Goal: Task Accomplishment & Management: Use online tool/utility

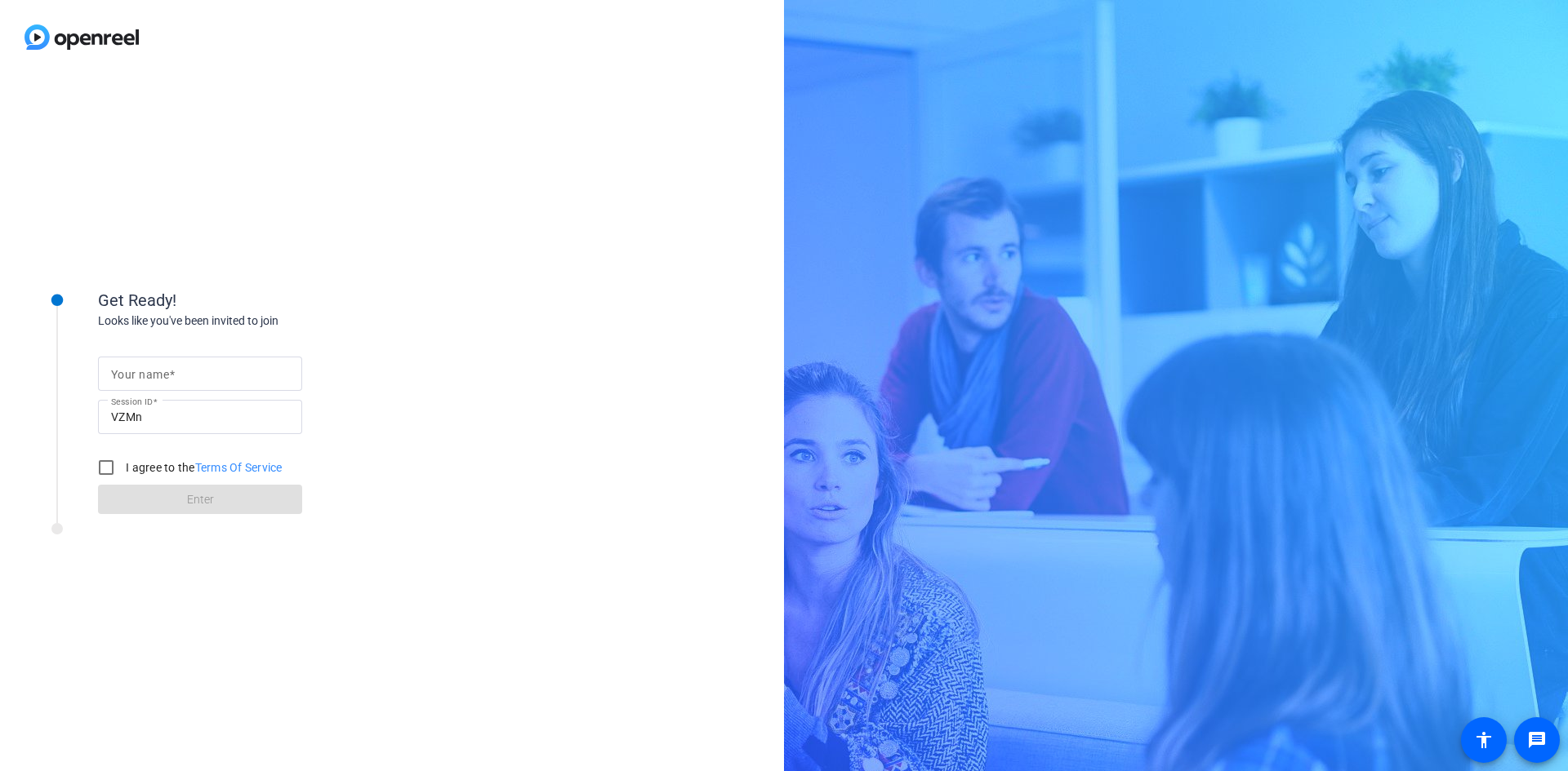
click at [151, 372] on mat-label "Your name" at bounding box center [140, 375] width 58 height 13
click at [151, 372] on input "Your name" at bounding box center [201, 373] width 178 height 19
type input "[PERSON_NAME]"
click at [112, 465] on input "I agree to the Terms Of Service" at bounding box center [106, 467] width 32 height 32
checkbox input "true"
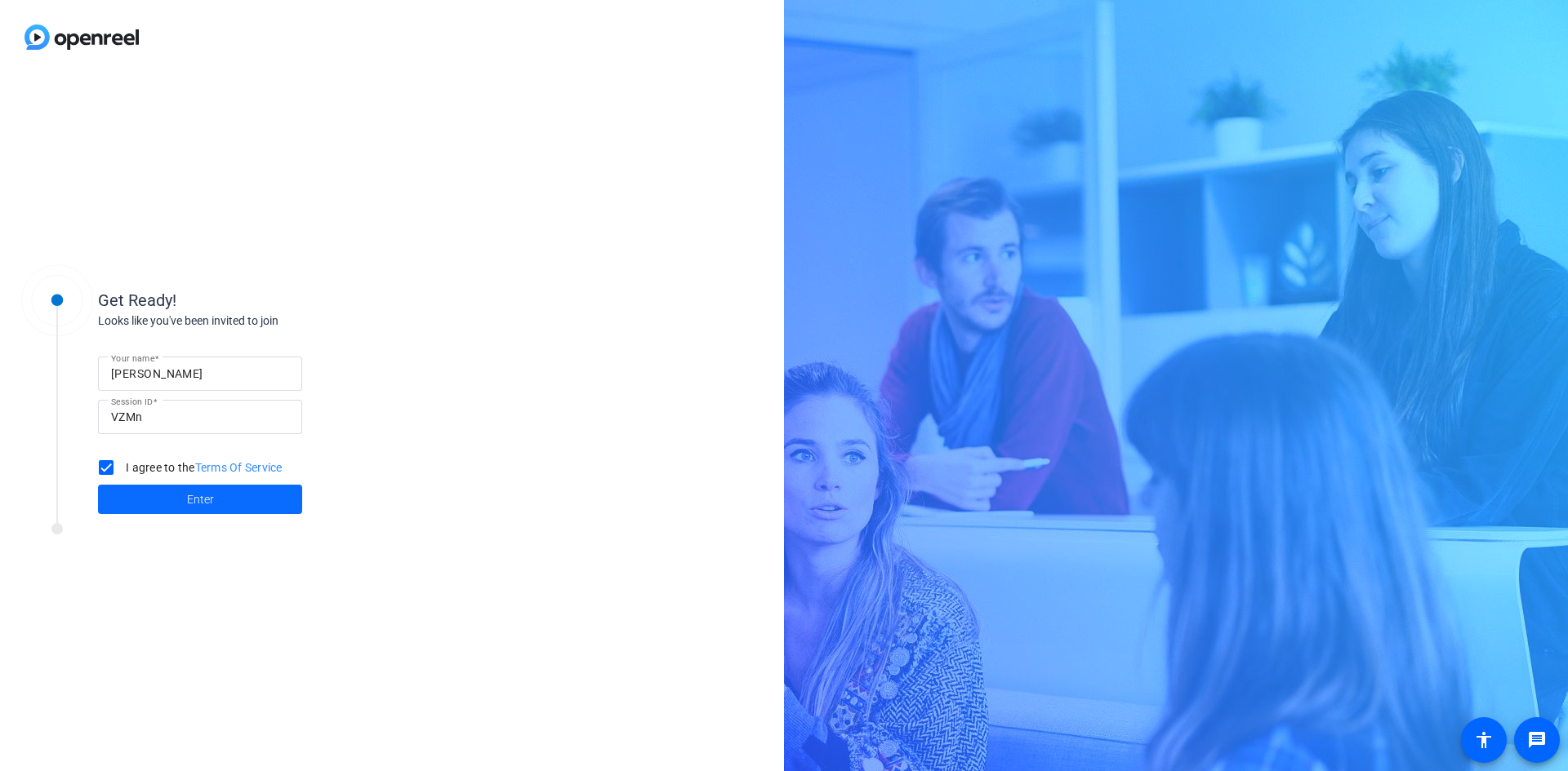
click at [216, 499] on span at bounding box center [201, 499] width 204 height 39
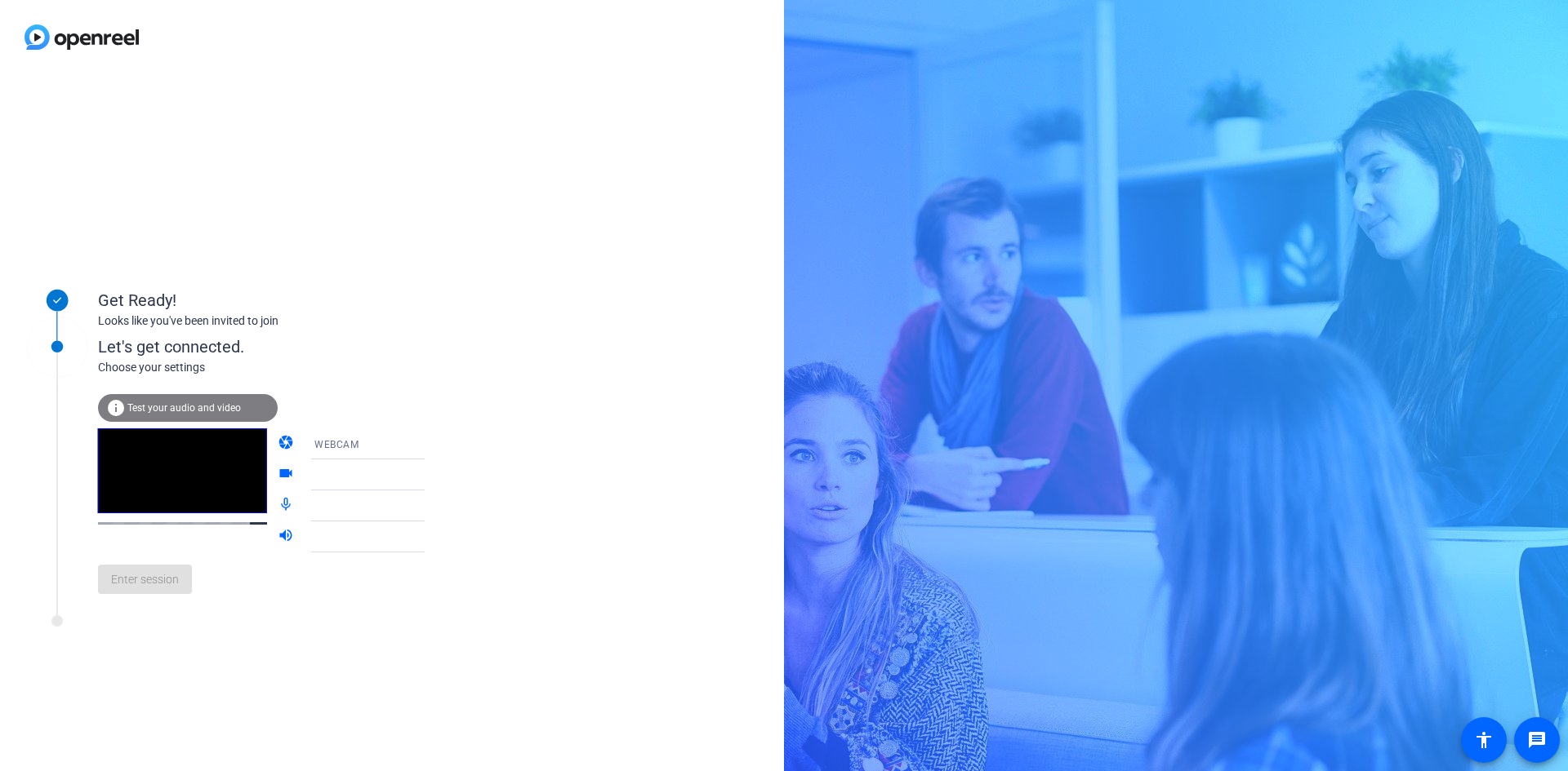
click at [182, 405] on span "Test your audio and video" at bounding box center [184, 408] width 113 height 11
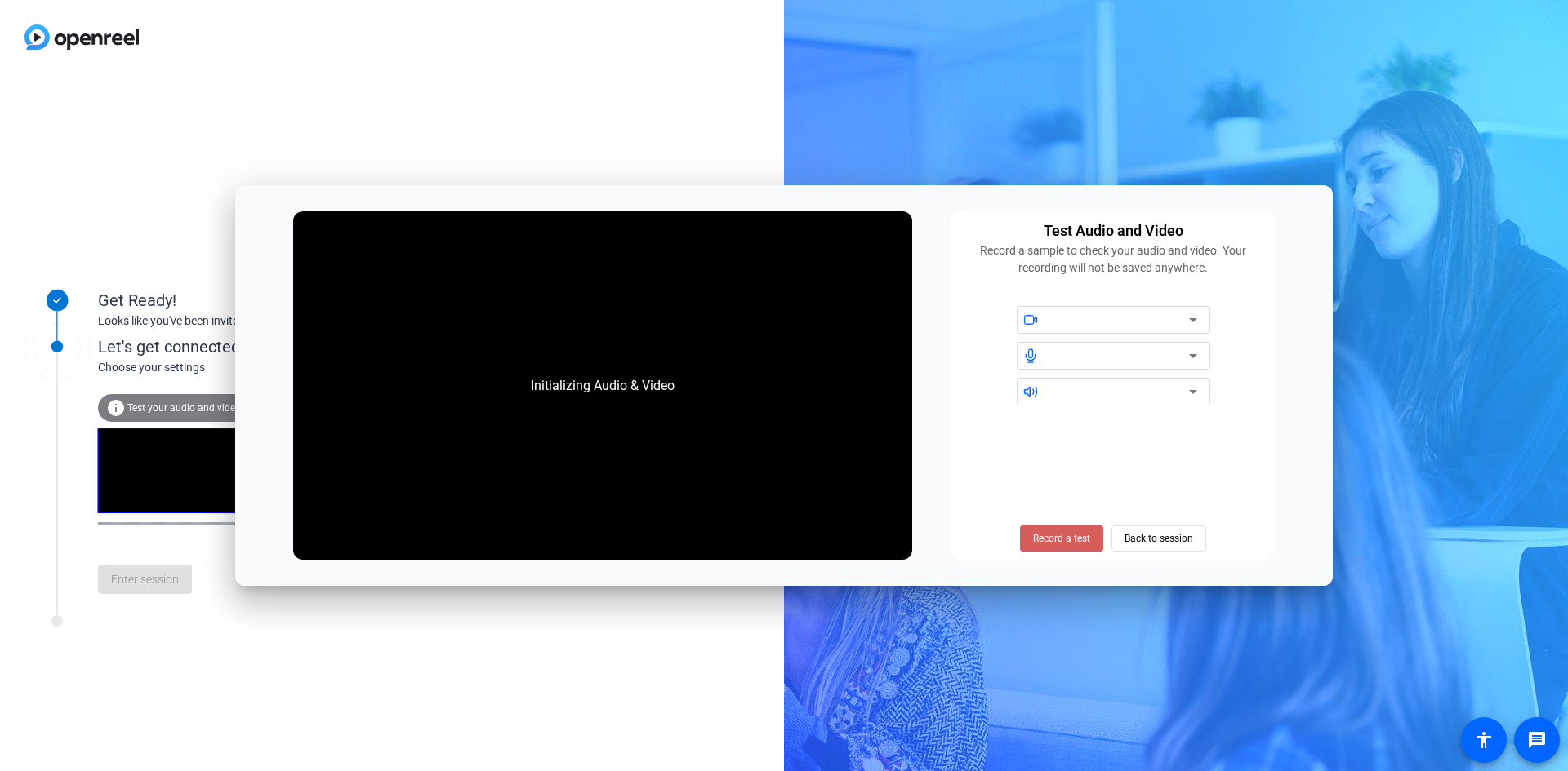
click at [1055, 542] on span "Record a test" at bounding box center [1062, 539] width 58 height 15
click at [1054, 542] on span "Stop Testing (6s)" at bounding box center [1062, 539] width 74 height 15
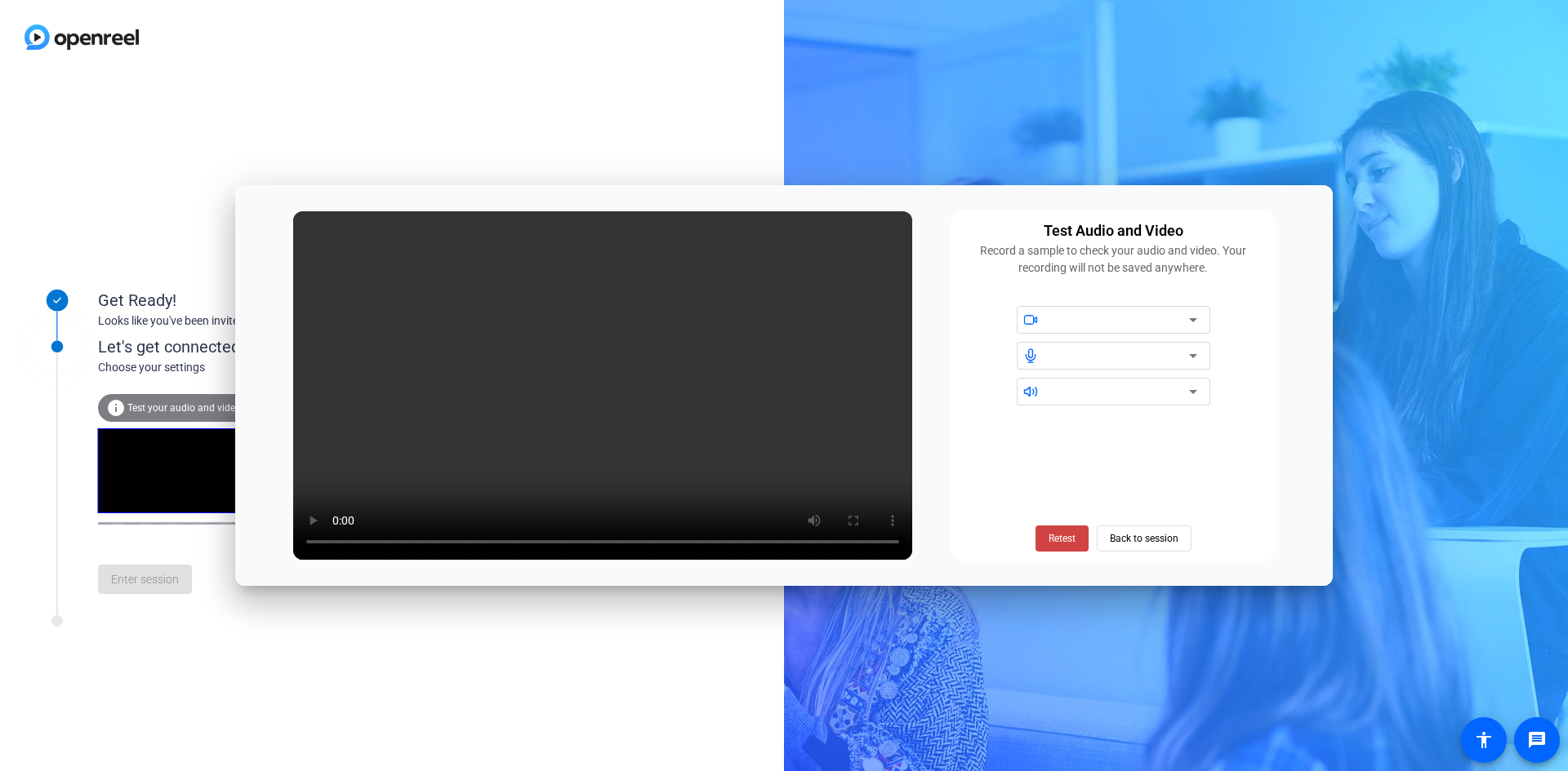
click at [1197, 356] on icon at bounding box center [1193, 355] width 19 height 19
click at [1193, 356] on icon at bounding box center [1193, 356] width 8 height 4
click at [1080, 539] on span at bounding box center [1061, 538] width 53 height 39
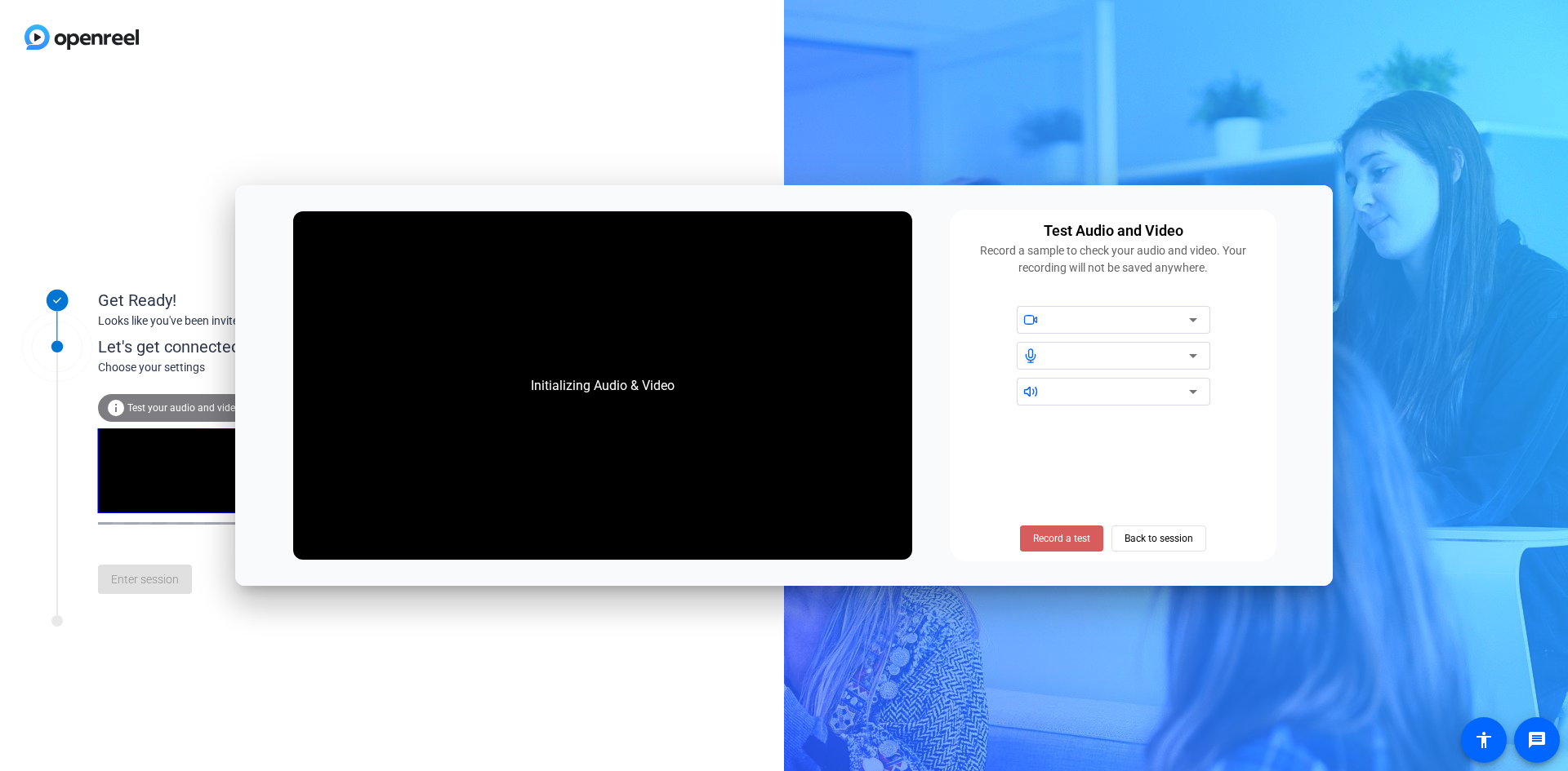
click at [1053, 540] on span "Record a test" at bounding box center [1062, 539] width 58 height 15
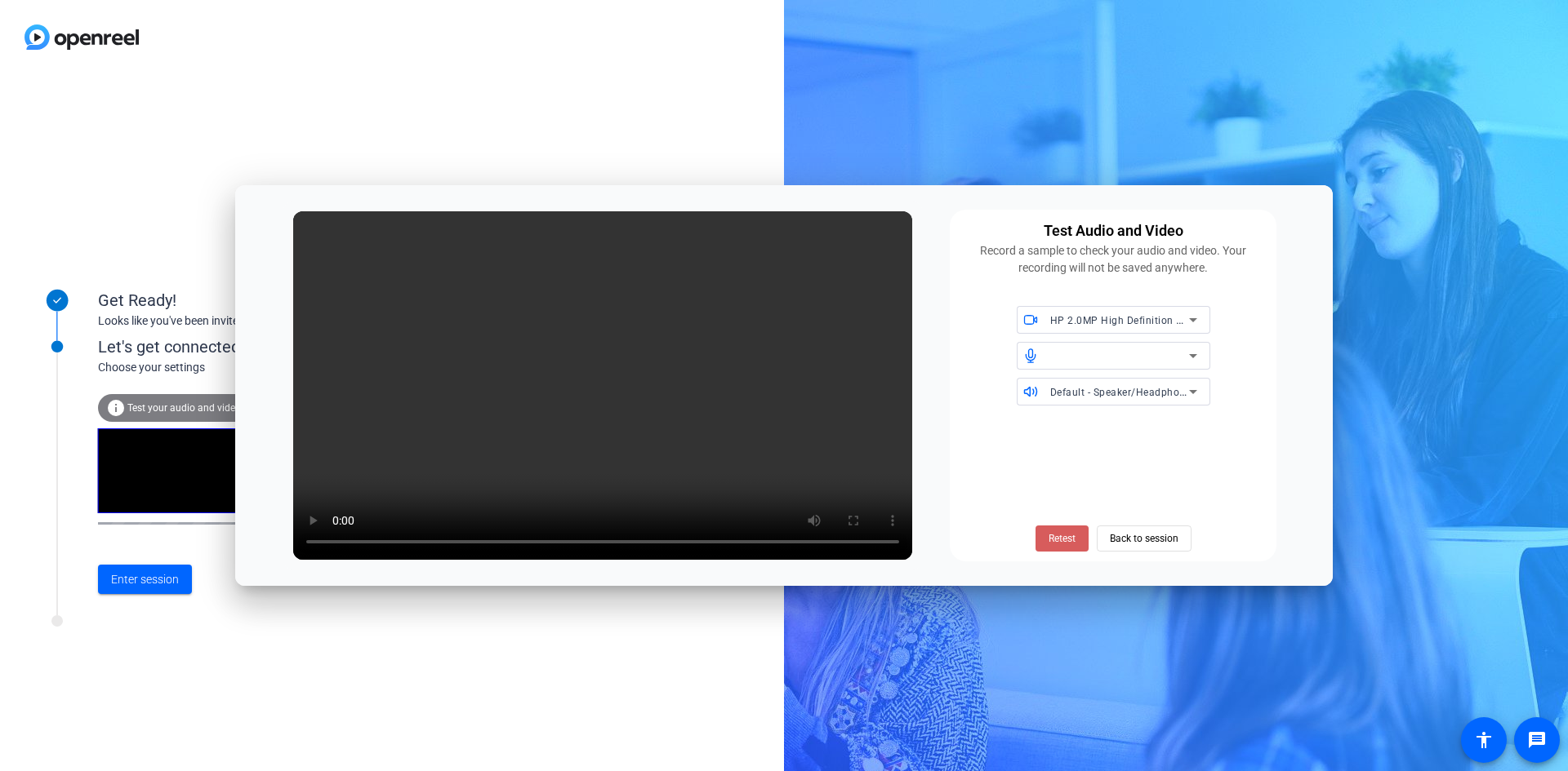
click at [1056, 536] on span "Retest" at bounding box center [1061, 539] width 27 height 15
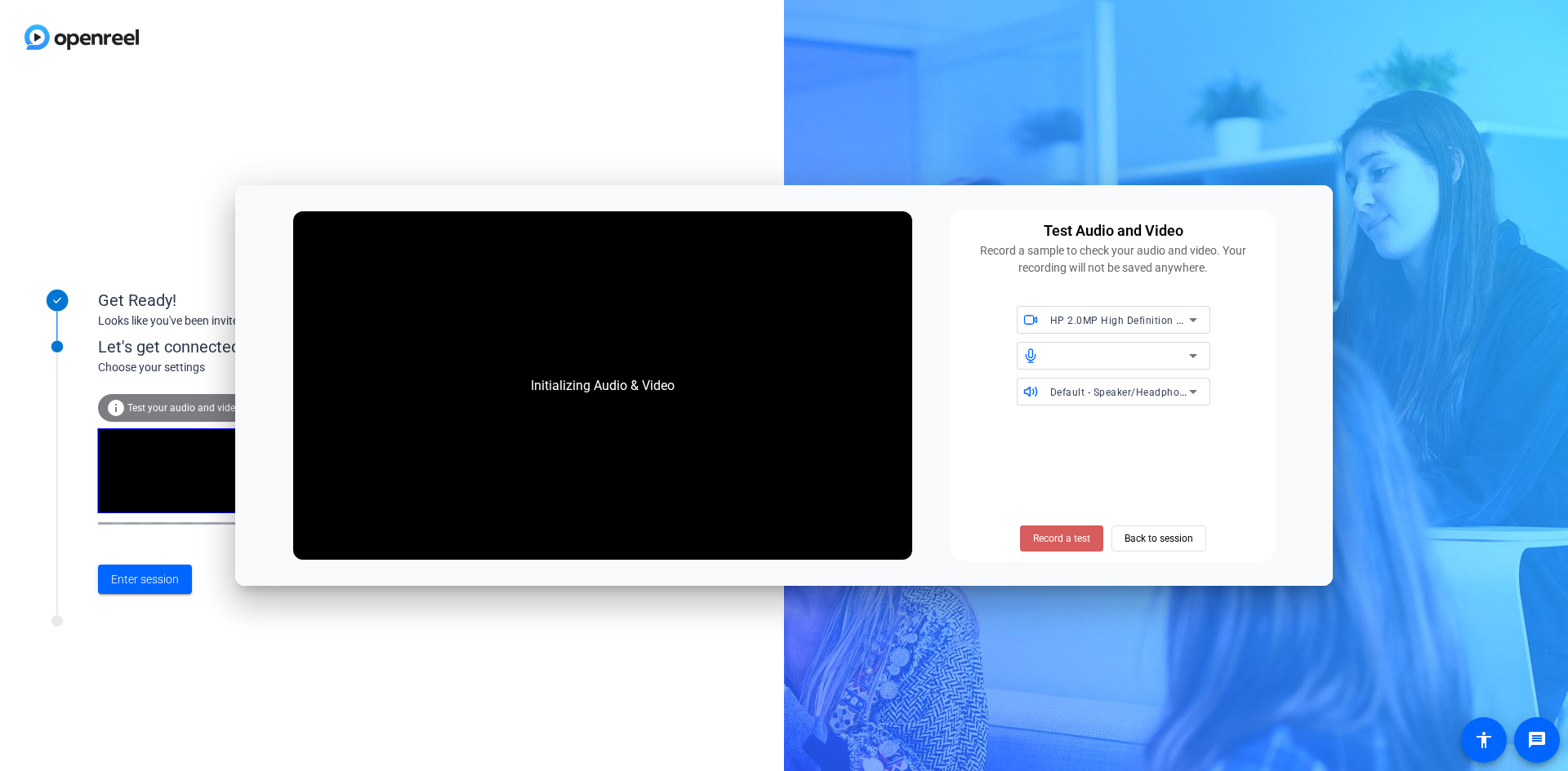
click at [1061, 543] on span "Record a test" at bounding box center [1062, 539] width 58 height 15
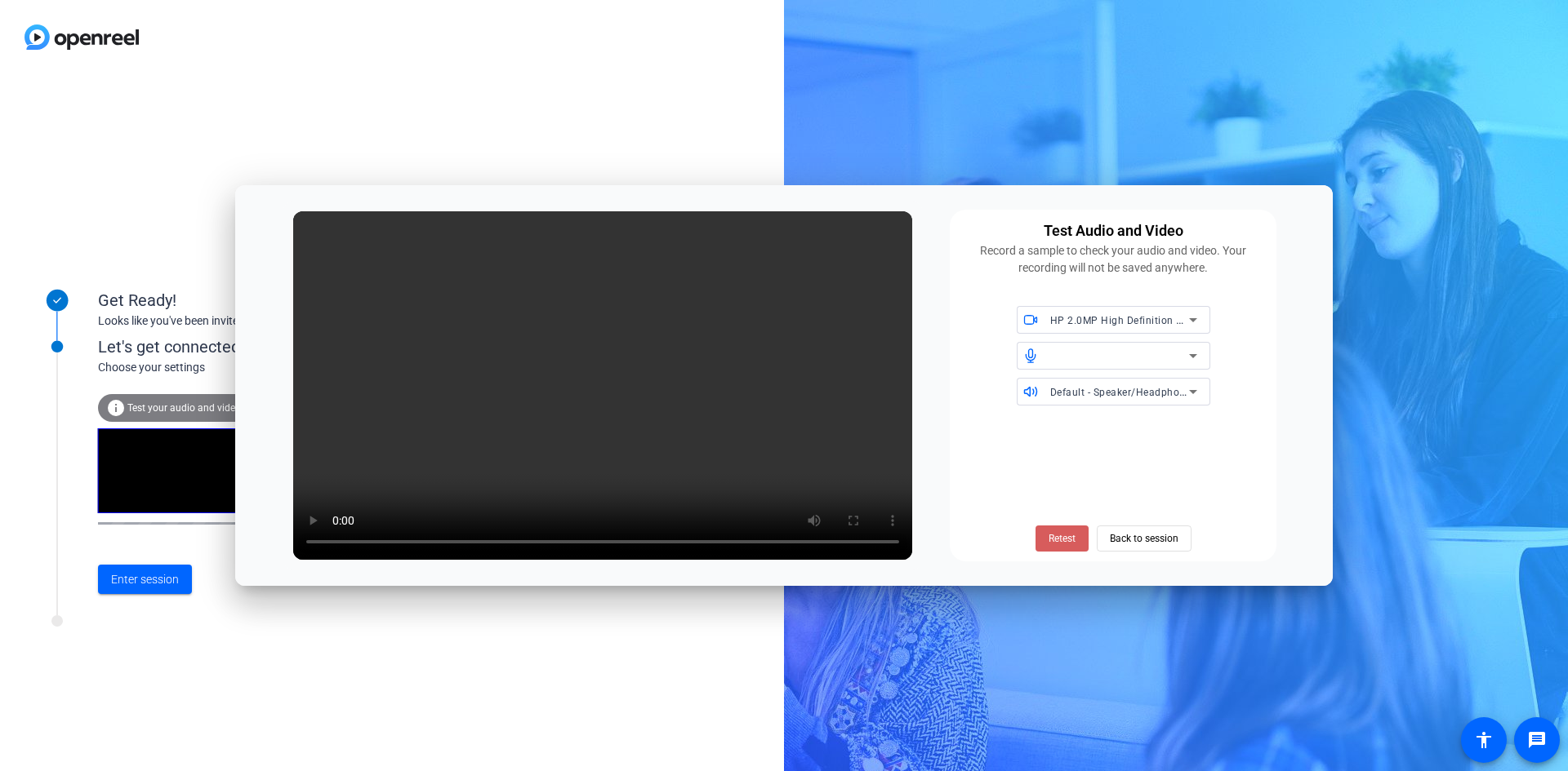
click at [1082, 538] on span at bounding box center [1061, 538] width 53 height 39
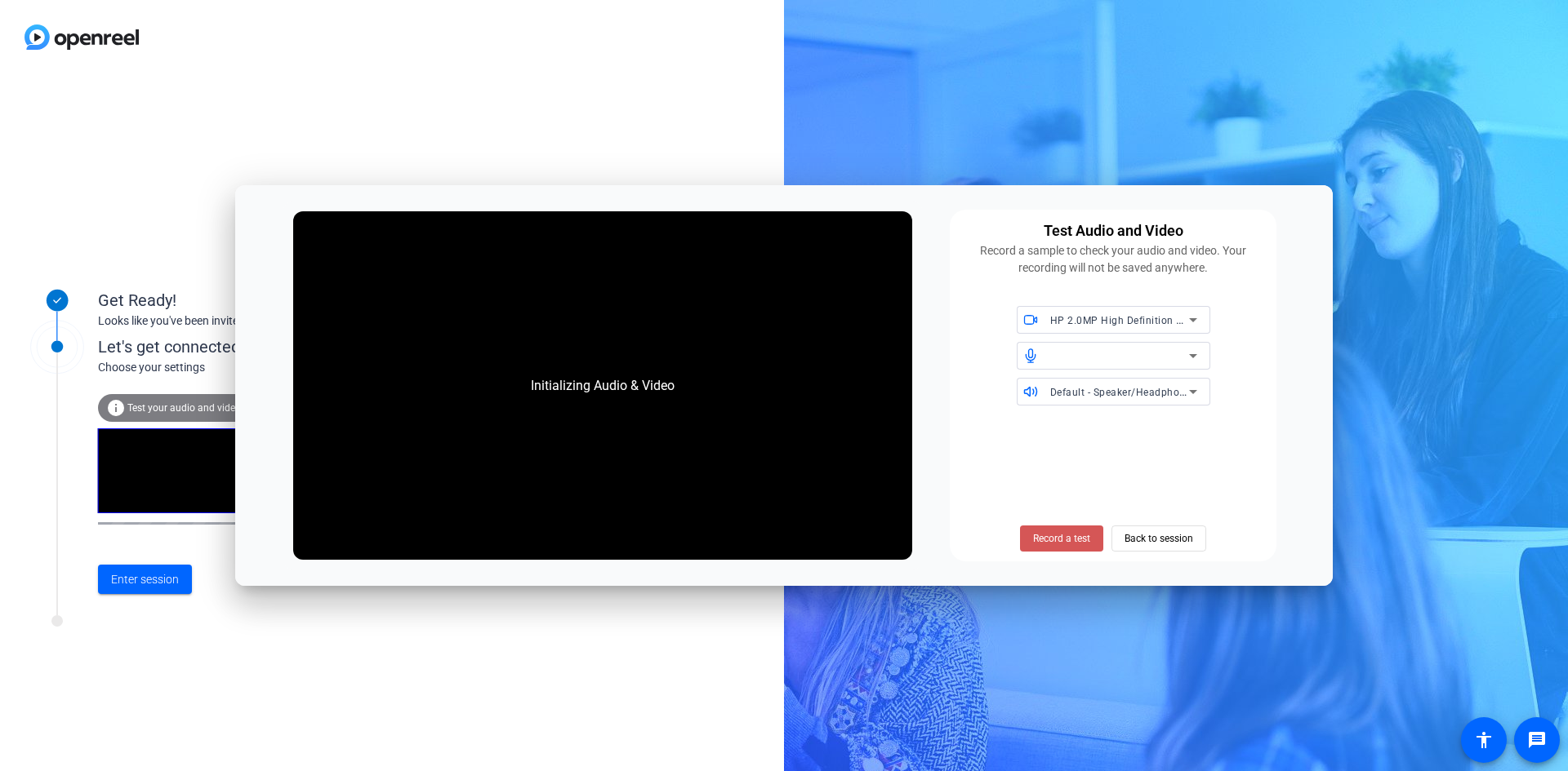
click at [1082, 538] on span "Record a test" at bounding box center [1062, 539] width 58 height 15
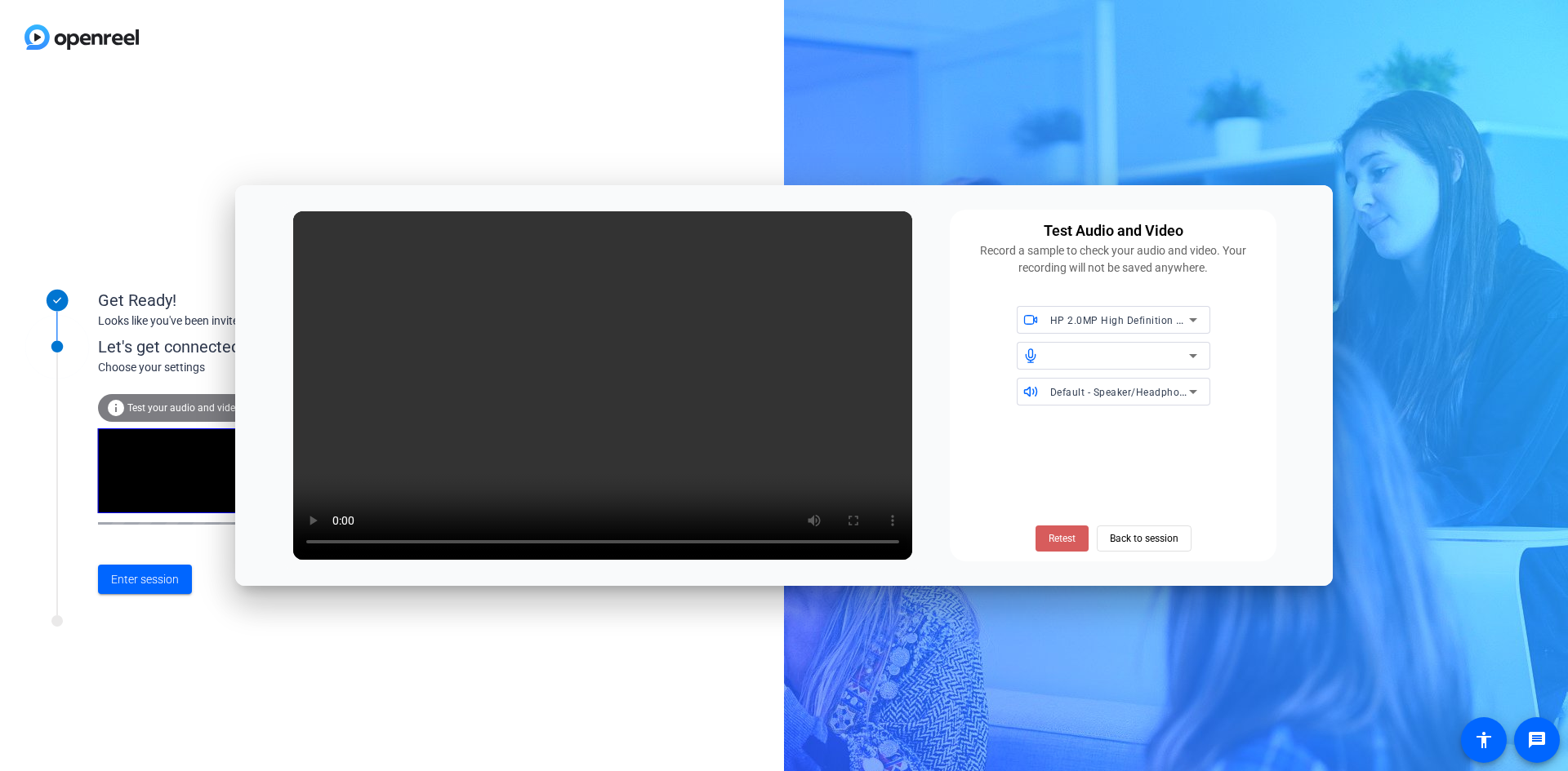
click at [1072, 540] on span "Retest" at bounding box center [1061, 539] width 27 height 15
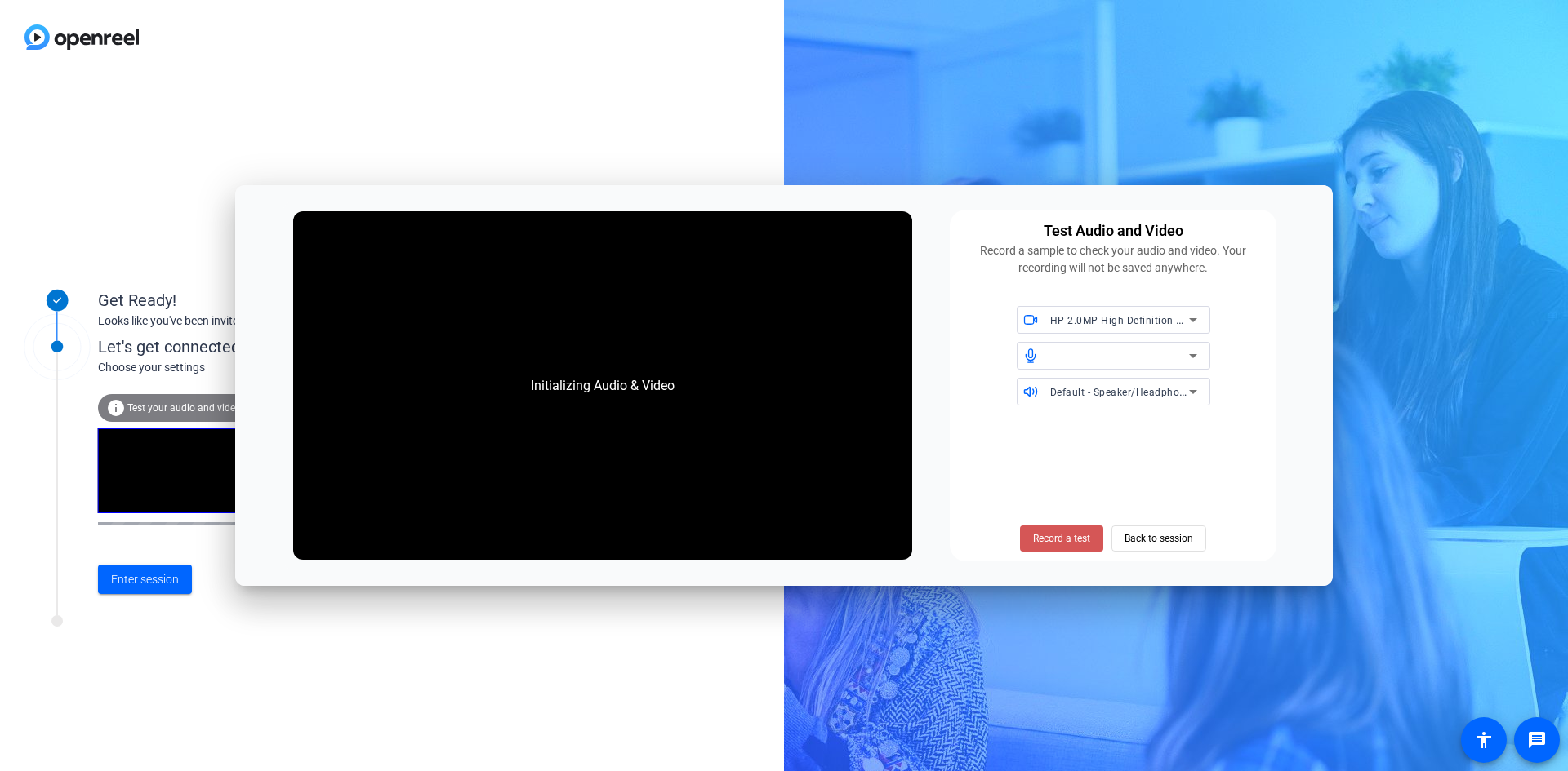
click at [1072, 540] on span "Record a test" at bounding box center [1062, 539] width 58 height 15
click at [1072, 540] on span "Stop Testing (5s)" at bounding box center [1062, 539] width 74 height 15
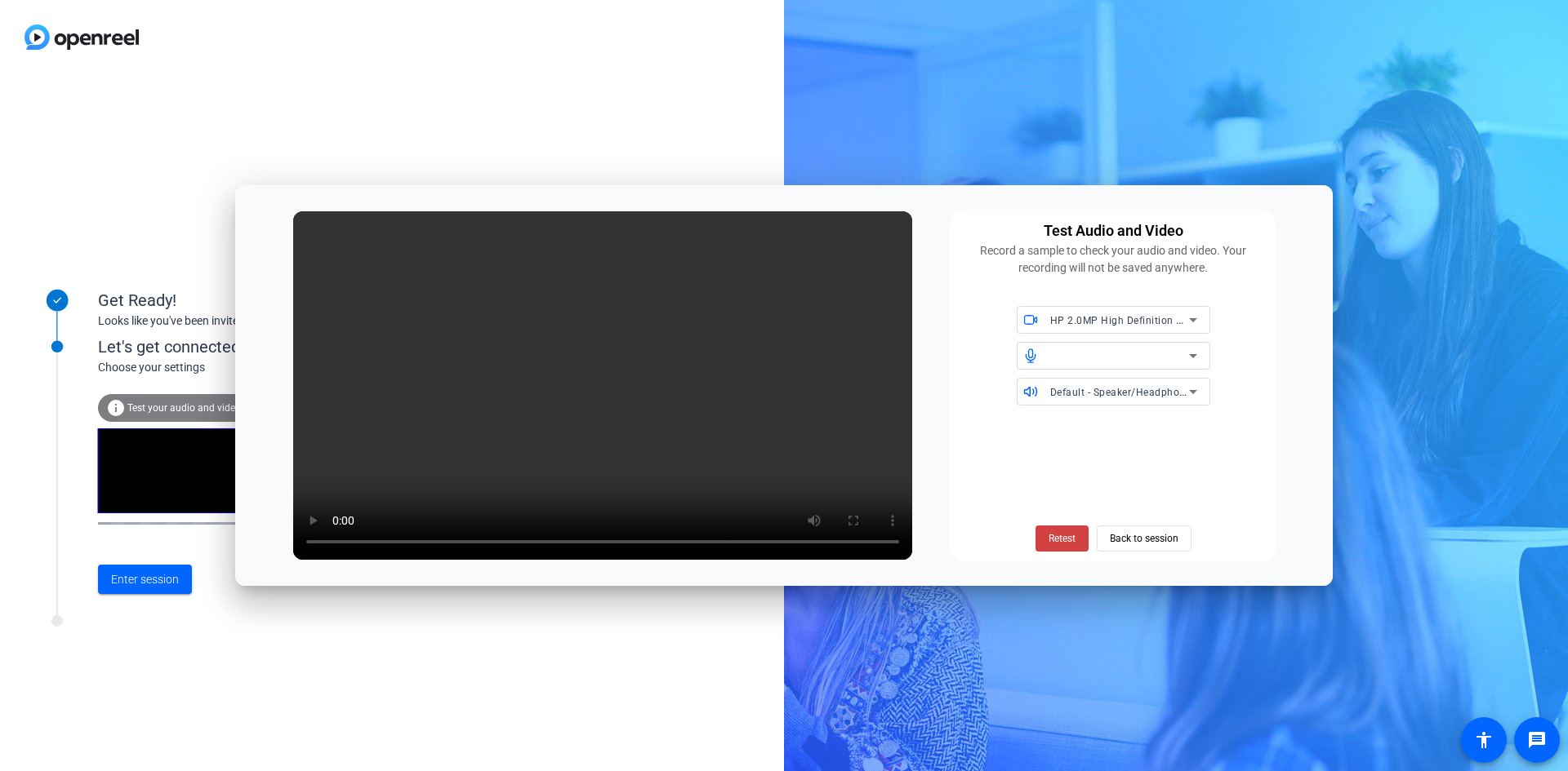
click at [1159, 483] on div "Retest Back to session" at bounding box center [1113, 484] width 307 height 133
click at [1049, 538] on span "Retest" at bounding box center [1061, 539] width 27 height 15
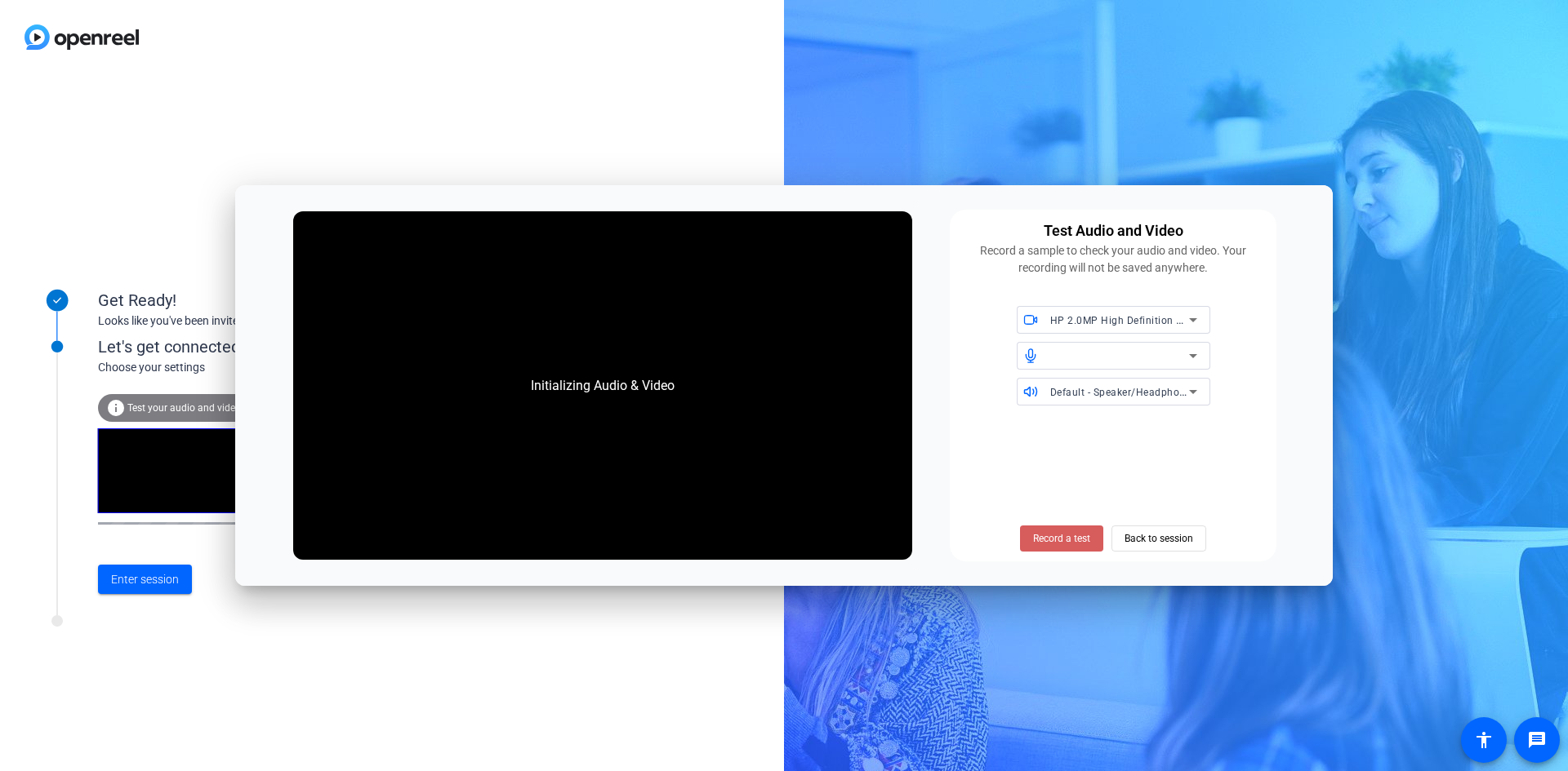
click at [1067, 539] on span "Record a test" at bounding box center [1062, 539] width 58 height 15
click at [1067, 539] on span "Stop Testing (5s)" at bounding box center [1062, 539] width 74 height 15
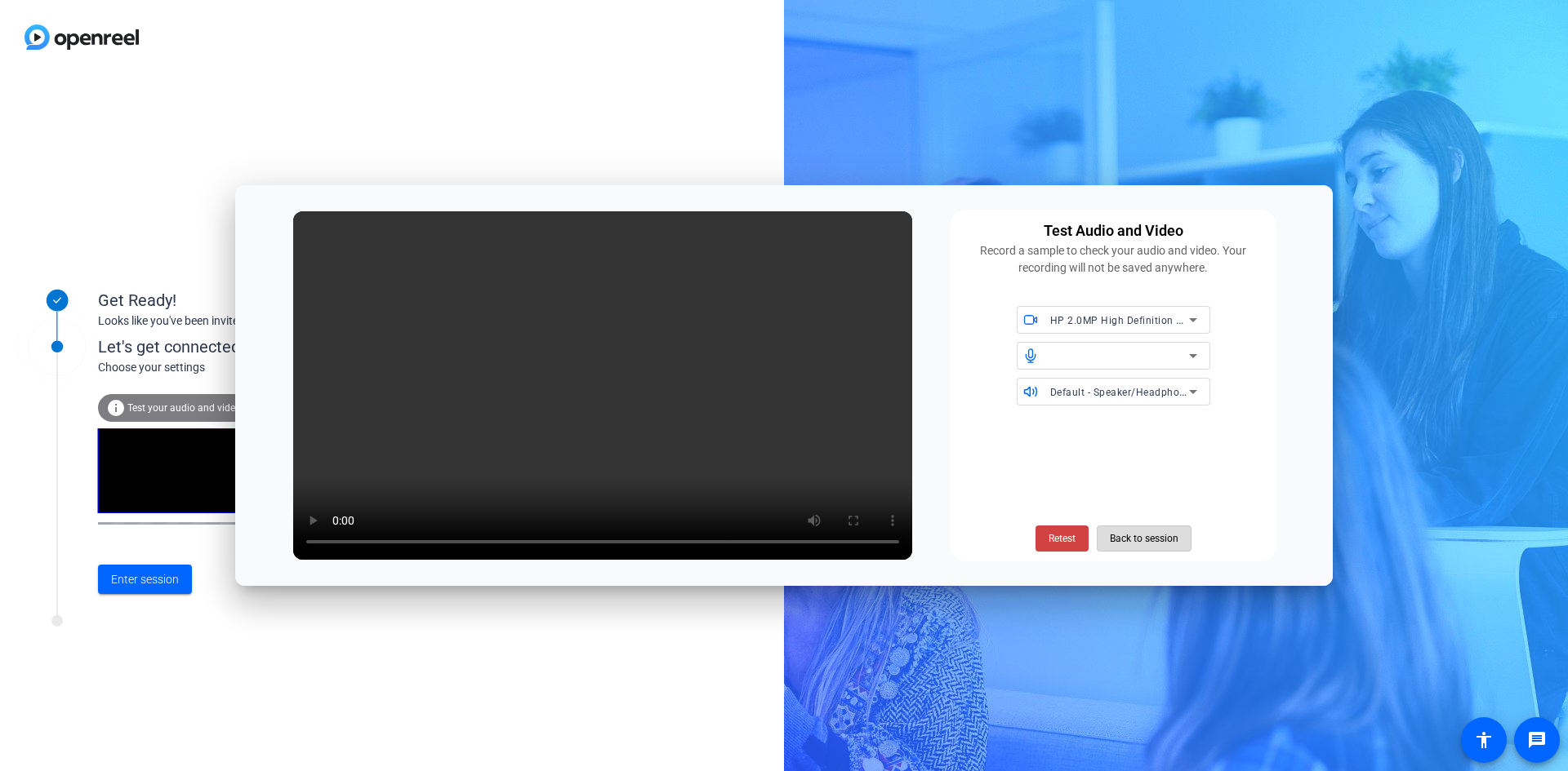
click at [1121, 535] on span "Back to session" at bounding box center [1144, 538] width 69 height 31
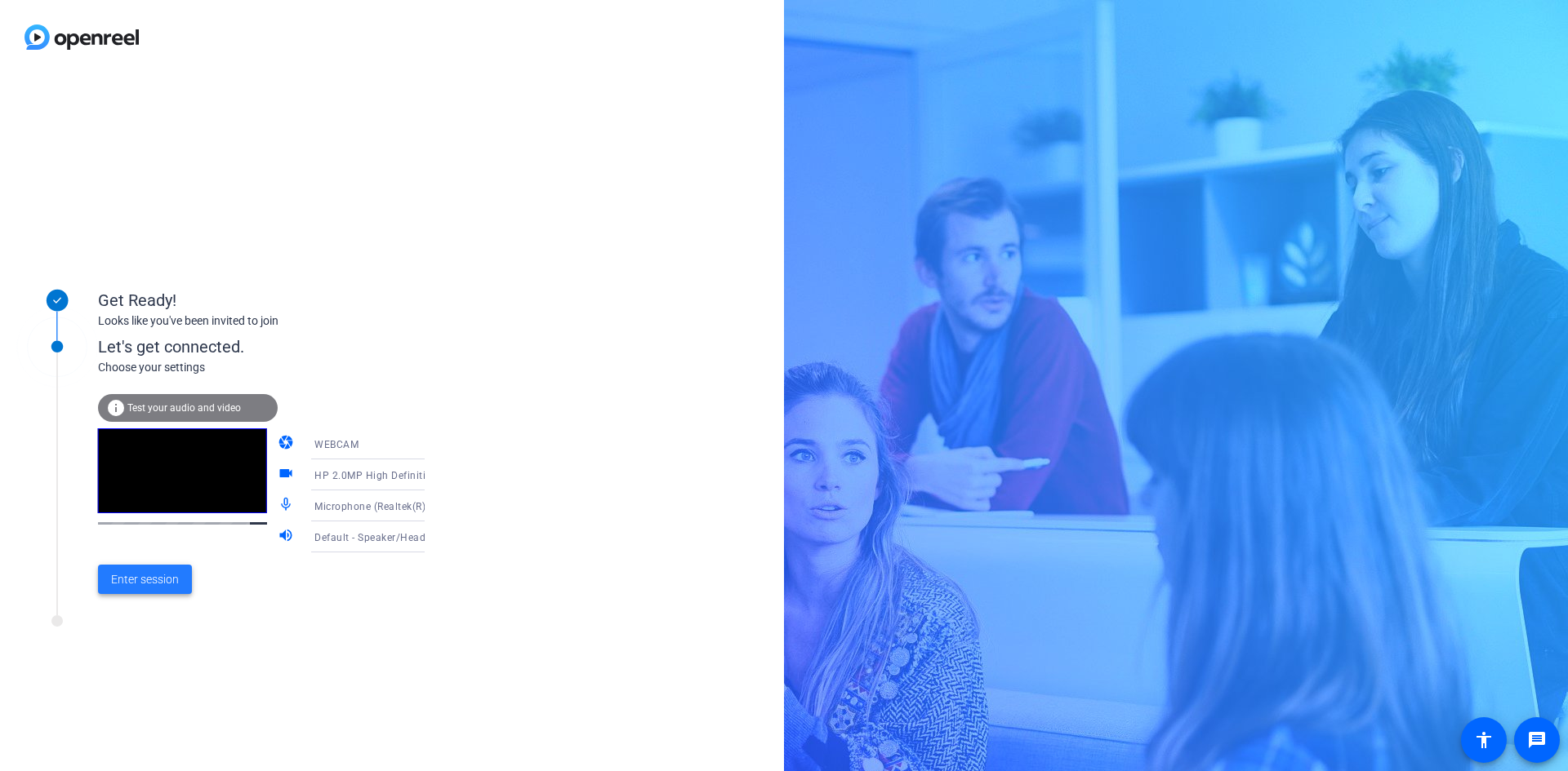
click at [151, 580] on span "Enter session" at bounding box center [145, 580] width 68 height 17
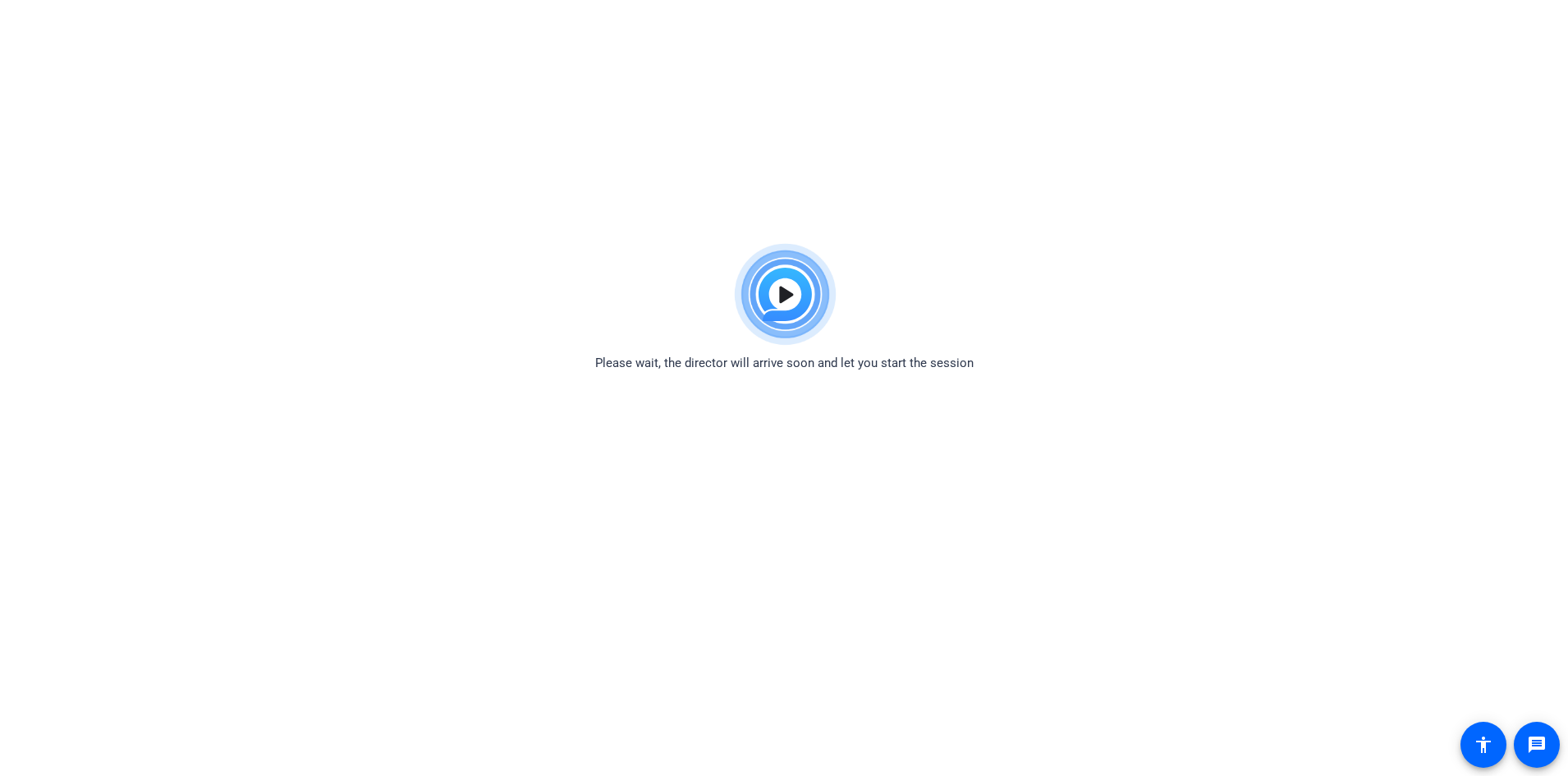
click at [1277, 166] on html "Accessibility Screen-Reader Guide, Feedback, and Issue Reporting | New window P…" at bounding box center [784, 388] width 1568 height 776
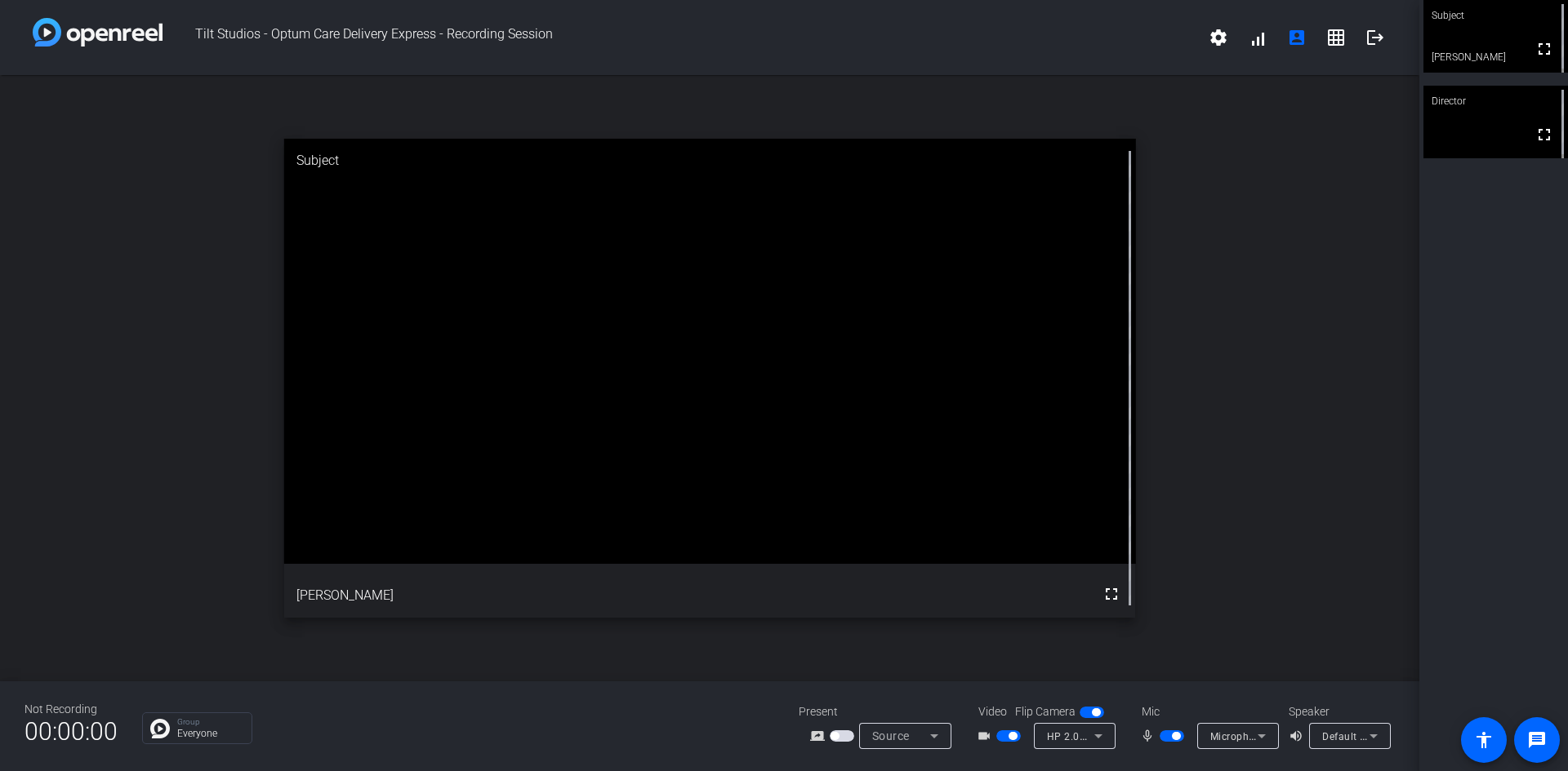
click at [0, 201] on div "open_in_new Subject fullscreen [PERSON_NAME]" at bounding box center [709, 379] width 1419 height 607
click at [0, 204] on div "open_in_new Subject fullscreen [PERSON_NAME]" at bounding box center [709, 379] width 1419 height 607
